Goal: Task Accomplishment & Management: Manage account settings

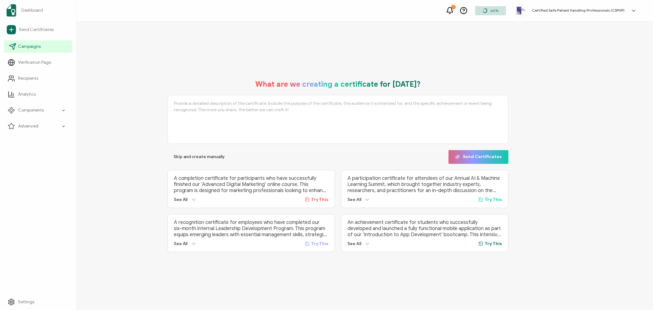
click at [48, 47] on link "Campaigns" at bounding box center [38, 46] width 68 height 12
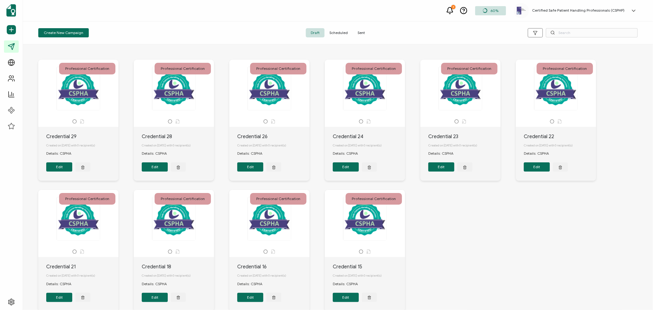
click at [363, 34] on span "Sent" at bounding box center [361, 32] width 17 height 9
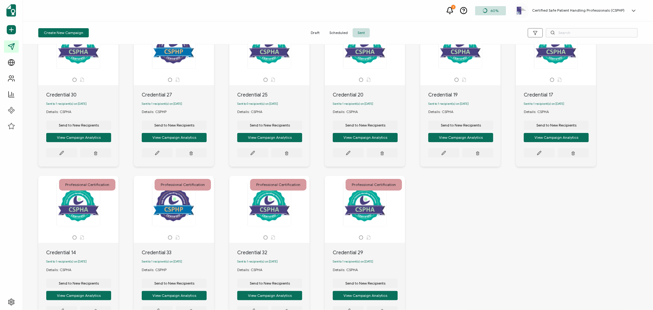
scroll to position [97, 0]
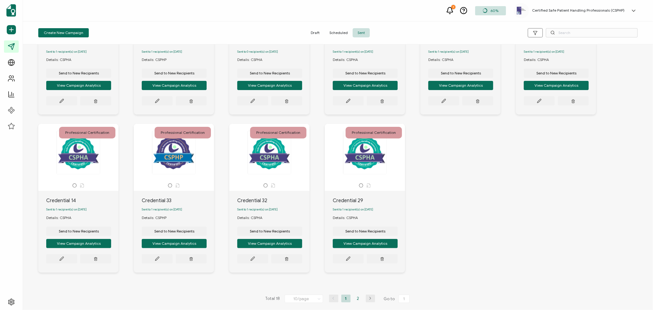
click at [356, 298] on li "2" at bounding box center [358, 299] width 9 height 8
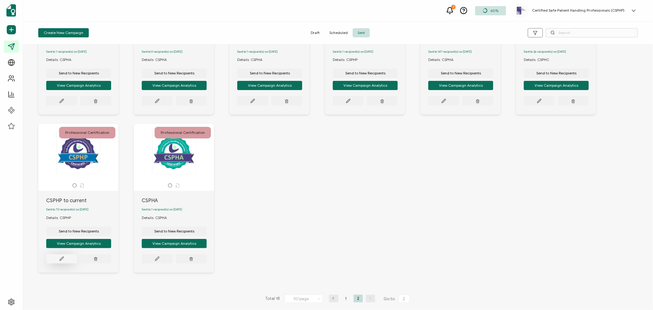
click at [61, 258] on icon at bounding box center [62, 259] width 4 height 4
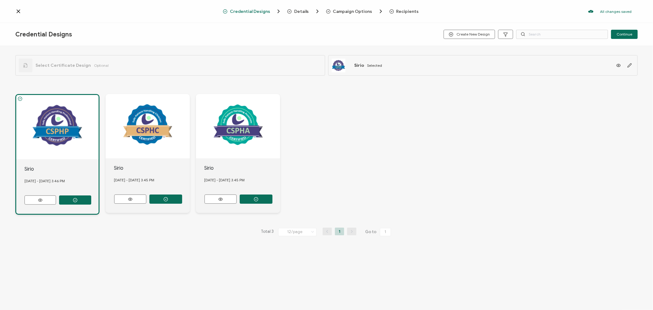
click at [408, 11] on span "Recipients" at bounding box center [407, 11] width 22 height 5
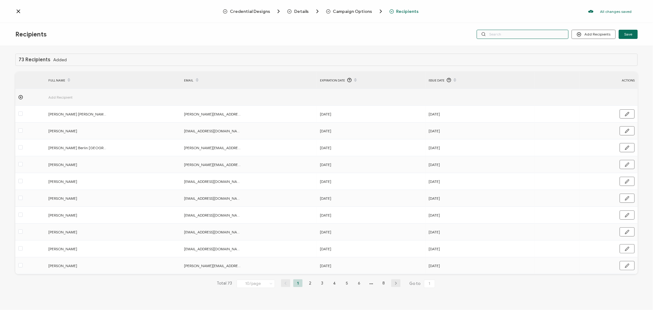
click at [532, 32] on input "text" at bounding box center [523, 34] width 92 height 9
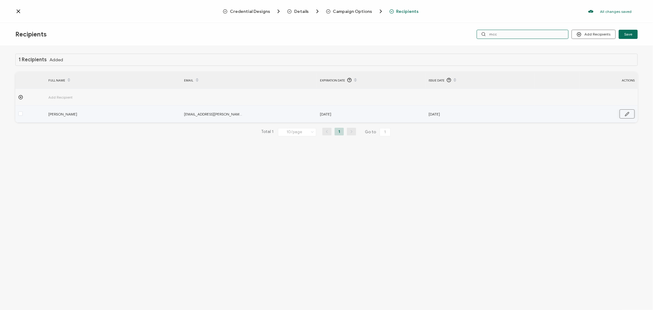
type input "mcc"
click at [626, 113] on icon "button" at bounding box center [627, 114] width 5 height 5
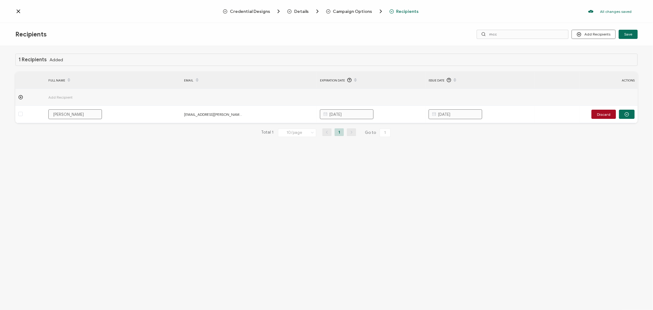
click at [18, 13] on icon at bounding box center [18, 11] width 6 height 6
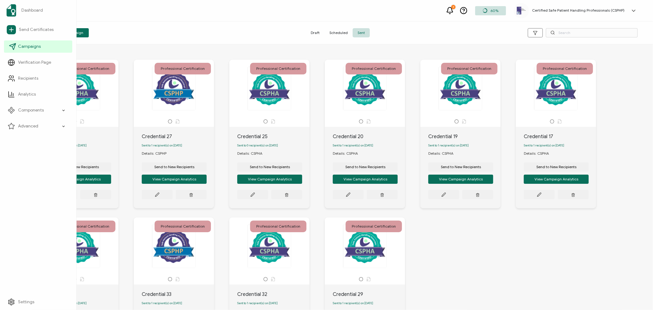
click at [27, 47] on span "Campaigns" at bounding box center [29, 46] width 23 height 6
click at [37, 11] on span "Dashboard" at bounding box center [31, 10] width 21 height 6
